Goal: Book appointment/travel/reservation

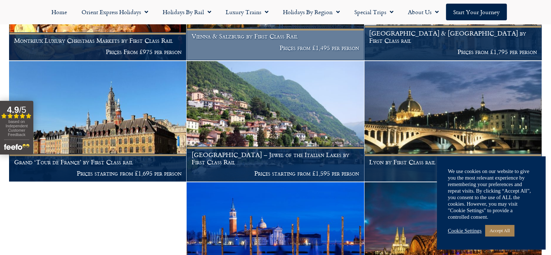
scroll to position [451, 0]
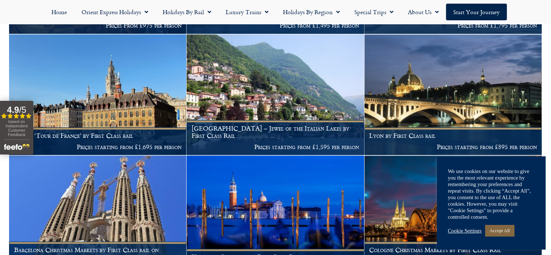
click at [505, 232] on link "Accept All" at bounding box center [499, 230] width 29 height 11
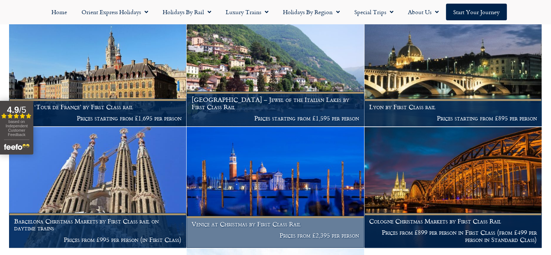
scroll to position [523, 0]
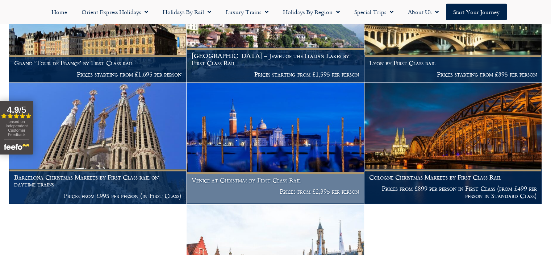
click at [281, 142] on img at bounding box center [275, 143] width 177 height 121
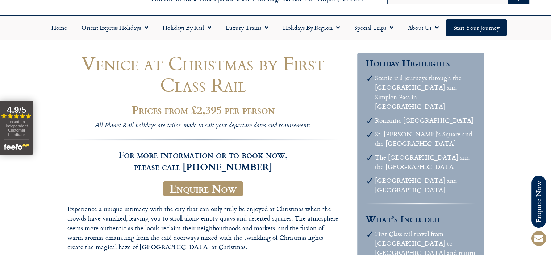
scroll to position [72, 0]
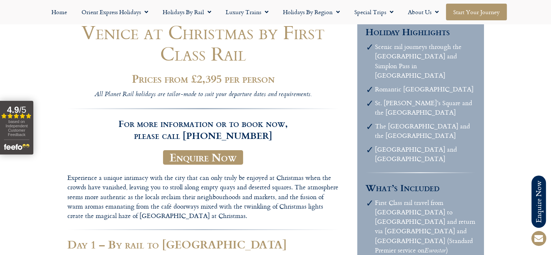
click at [485, 10] on link "Start your Journey" at bounding box center [476, 12] width 61 height 17
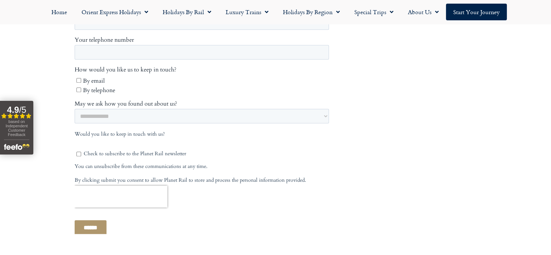
scroll to position [398, 0]
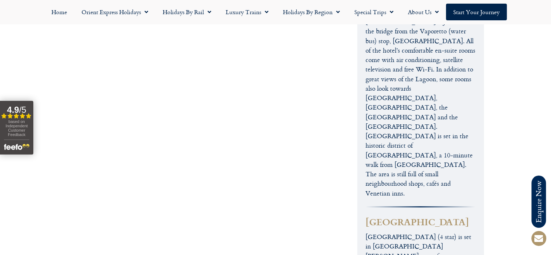
scroll to position [1956, 0]
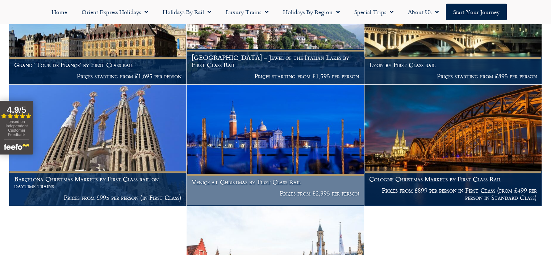
scroll to position [523, 0]
